Goal: Task Accomplishment & Management: Complete application form

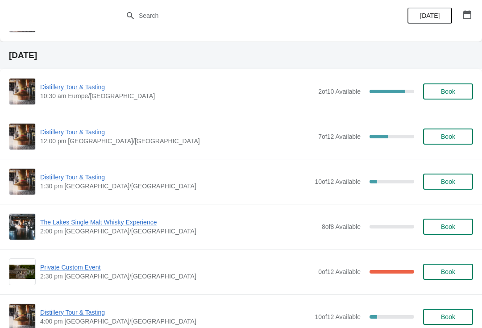
scroll to position [310, 0]
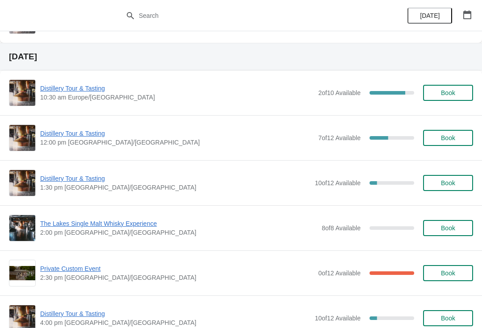
click at [453, 138] on span "Book" at bounding box center [448, 137] width 14 height 7
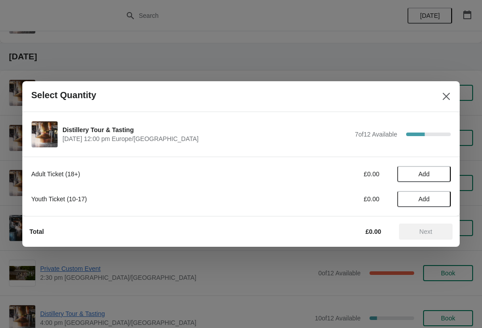
click at [430, 174] on span "Add" at bounding box center [423, 173] width 37 height 7
click at [438, 174] on icon at bounding box center [439, 174] width 9 height 9
click at [428, 232] on span "Next" at bounding box center [425, 231] width 13 height 7
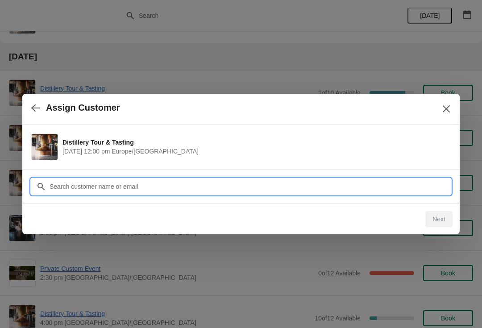
click at [169, 181] on input "Customer" at bounding box center [250, 186] width 402 height 16
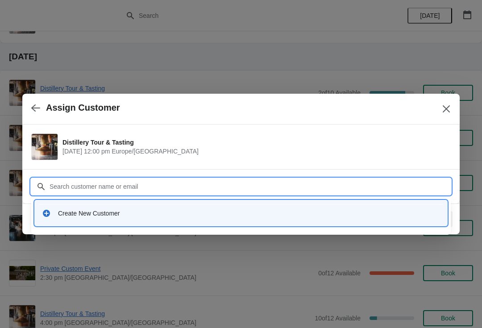
click at [138, 212] on div "Create New Customer" at bounding box center [249, 213] width 382 height 9
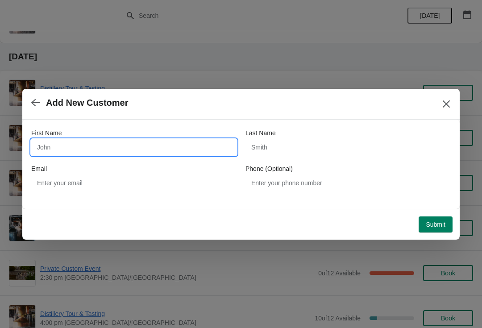
click at [52, 147] on input "First Name" at bounding box center [133, 147] width 205 height 16
type input "[PERSON_NAME]"
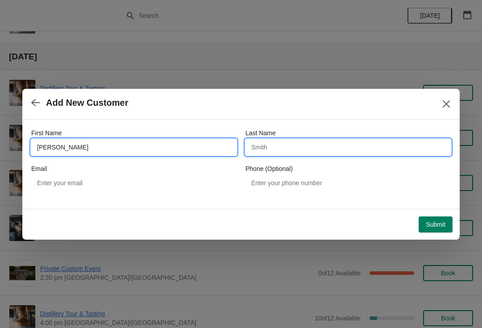
click at [262, 146] on input "Last Name" at bounding box center [347, 147] width 205 height 16
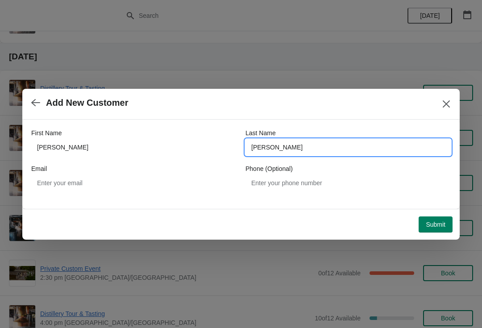
type input "[PERSON_NAME]"
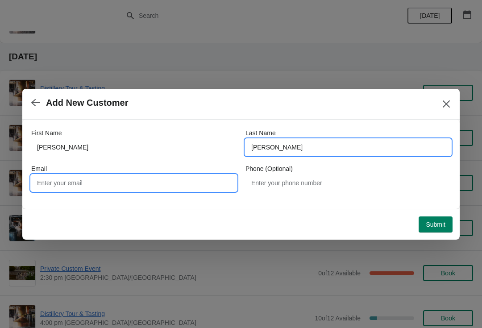
click at [113, 175] on input "Email" at bounding box center [133, 183] width 205 height 16
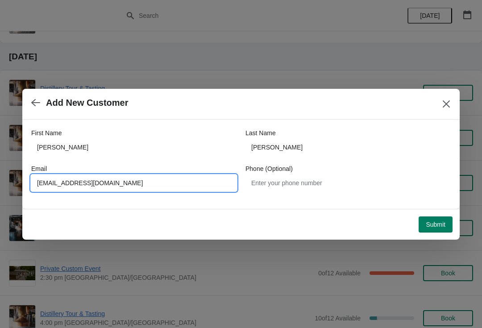
type input "[EMAIL_ADDRESS][DOMAIN_NAME]"
click at [441, 217] on button "Submit" at bounding box center [435, 224] width 34 height 16
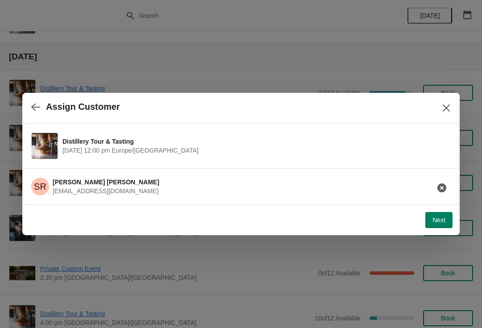
click at [435, 219] on span "Next" at bounding box center [438, 219] width 13 height 7
